Goal: Information Seeking & Learning: Learn about a topic

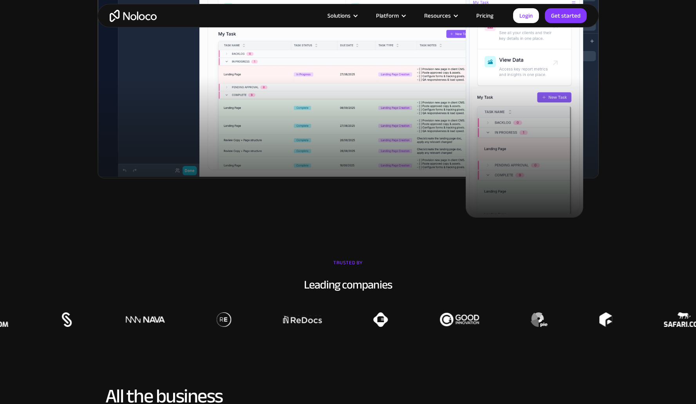
scroll to position [500, 0]
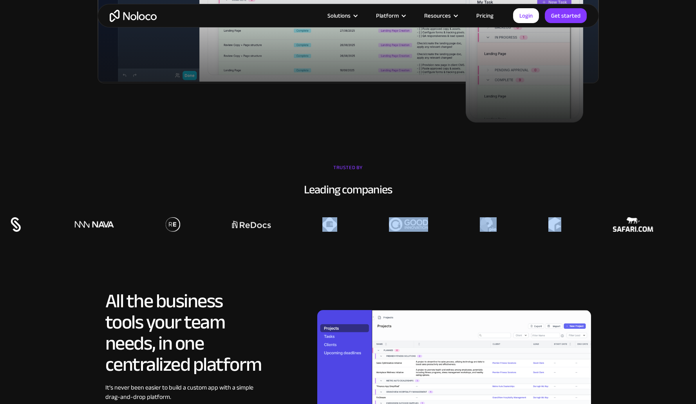
drag, startPoint x: 539, startPoint y: 225, endPoint x: 337, endPoint y: 239, distance: 202.5
click at [349, 228] on div at bounding box center [175, 215] width 696 height 34
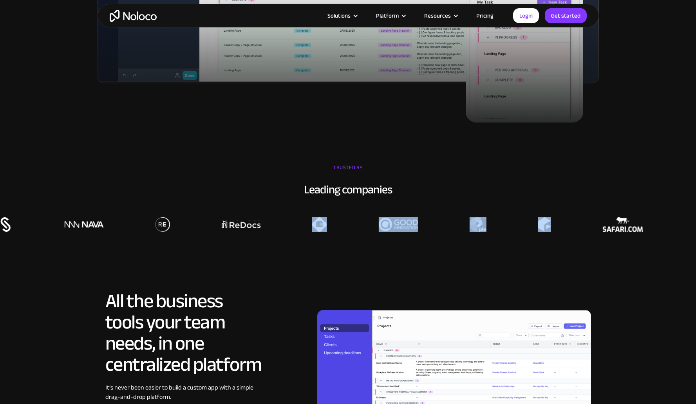
click at [349, 248] on section "TRUSTED BY Leading companies" at bounding box center [348, 196] width 696 height 109
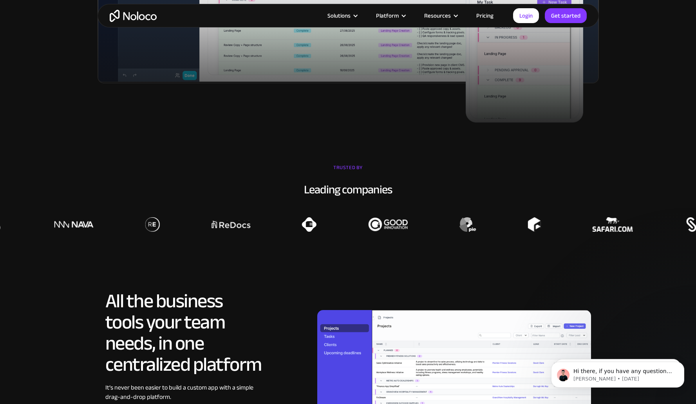
scroll to position [0, 0]
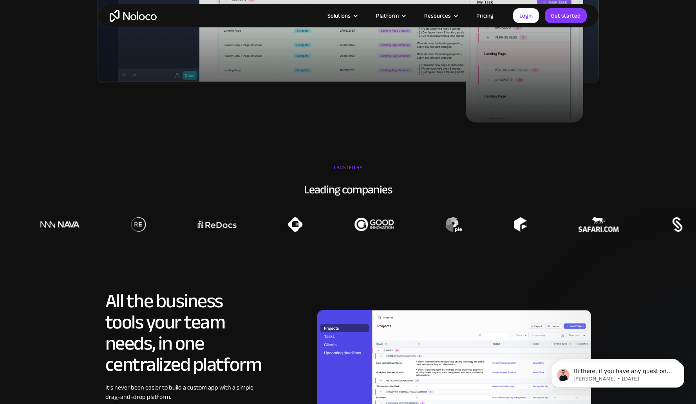
drag, startPoint x: 332, startPoint y: 271, endPoint x: 337, endPoint y: 273, distance: 5.5
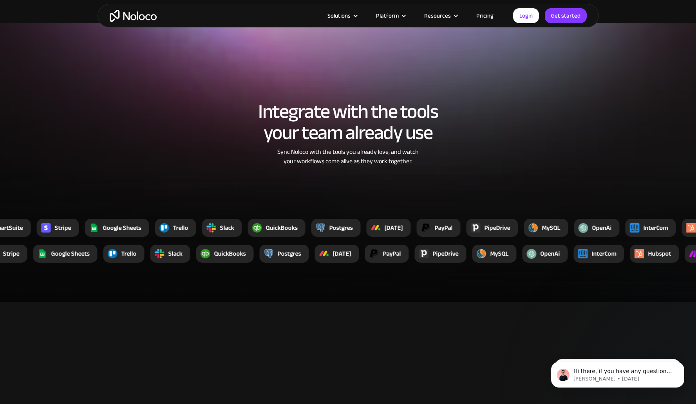
scroll to position [1552, 0]
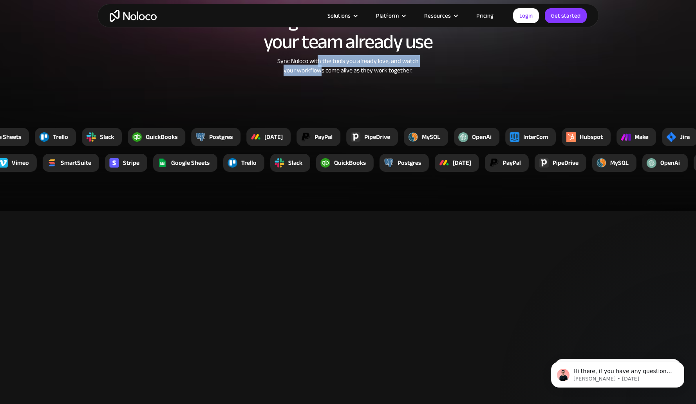
click at [317, 65] on div "Sync Noloco with the tools you already love, and watch your workflows come aliv…" at bounding box center [347, 65] width 207 height 19
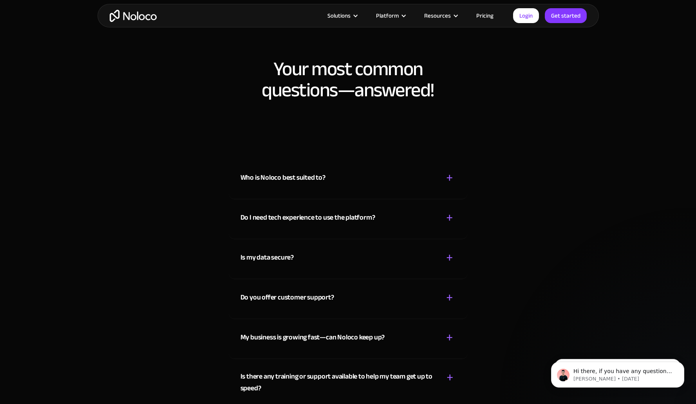
scroll to position [4229, 0]
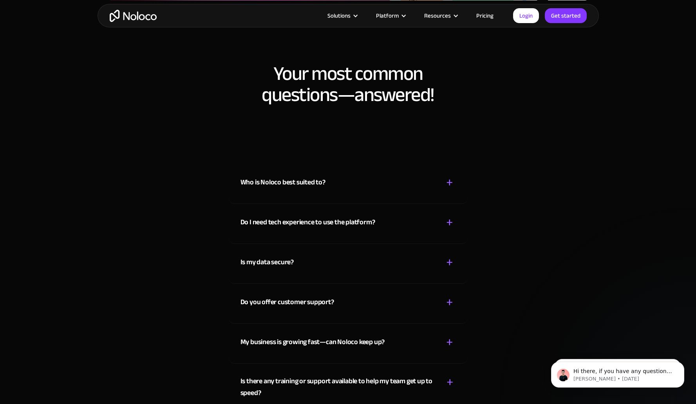
click at [301, 186] on div "Who is Noloco best suited to?" at bounding box center [282, 183] width 85 height 12
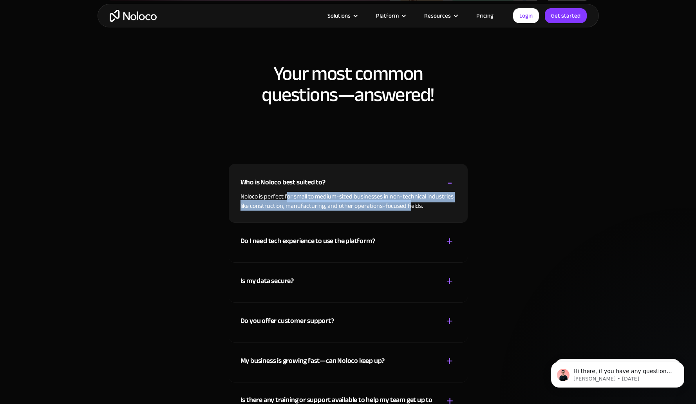
drag, startPoint x: 288, startPoint y: 199, endPoint x: 417, endPoint y: 206, distance: 129.4
click at [417, 206] on p "Noloco is perfect for small to medium-sized businesses in non-technical industr…" at bounding box center [347, 201] width 215 height 19
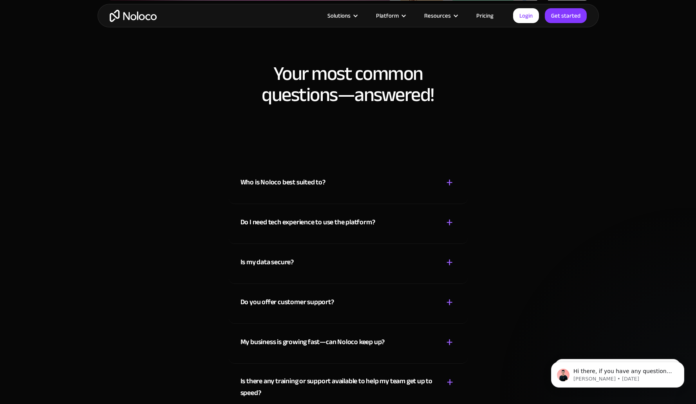
click at [417, 204] on div "Who is Noloco best suited to? + - Noloco is perfect for small to medium-sized b…" at bounding box center [348, 184] width 239 height 40
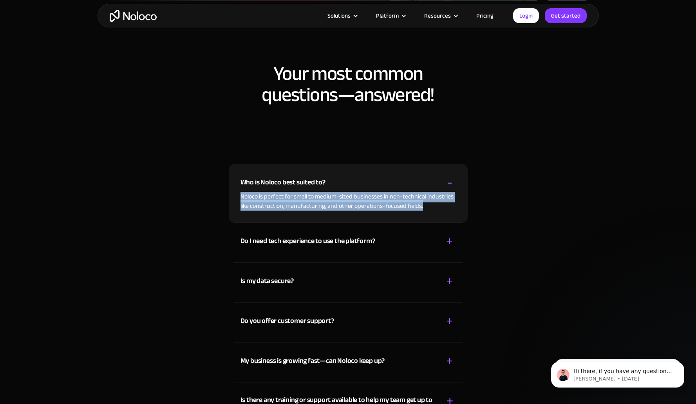
drag, startPoint x: 429, startPoint y: 205, endPoint x: 238, endPoint y: 194, distance: 191.0
click at [238, 194] on div "Who is Noloco best suited to? + - Noloco is perfect for small to medium-sized b…" at bounding box center [348, 193] width 239 height 59
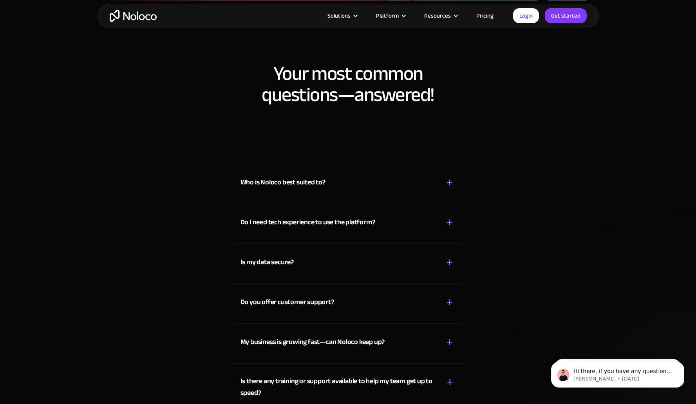
click at [296, 198] on div "Who is Noloco best suited to? + - Noloco is perfect for small to medium-sized b…" at bounding box center [348, 184] width 239 height 40
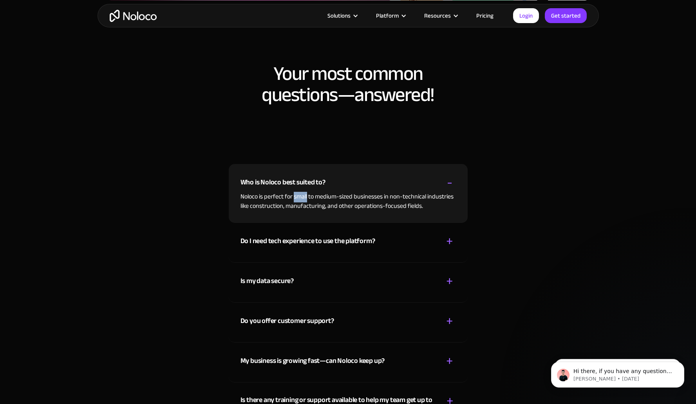
click at [296, 199] on div "Who is Noloco best suited to? + - Noloco is perfect for small to medium-sized b…" at bounding box center [348, 193] width 239 height 59
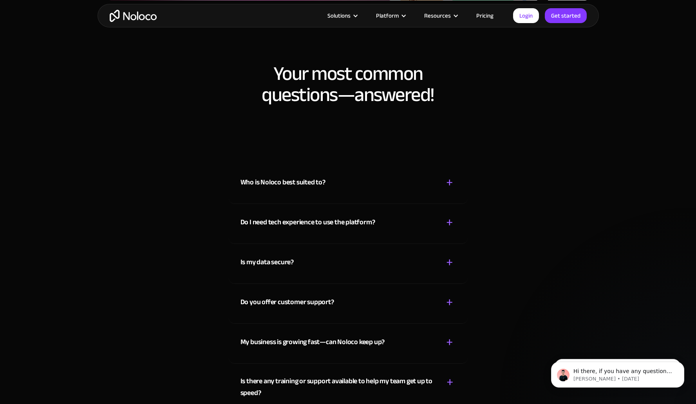
click at [295, 198] on div "Who is Noloco best suited to? + - Noloco is perfect for small to medium-sized b…" at bounding box center [348, 184] width 239 height 40
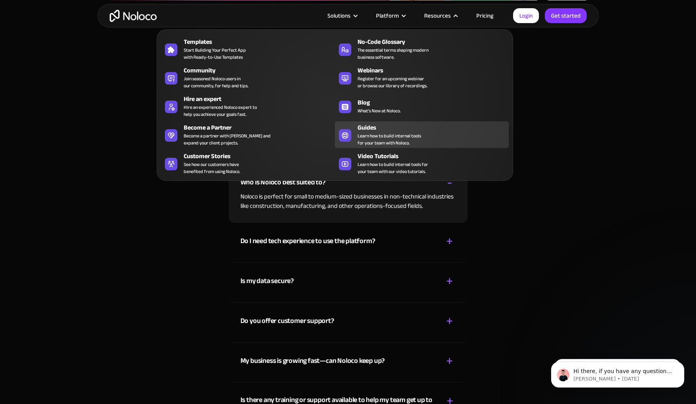
scroll to position [4679, 0]
